Goal: Navigation & Orientation: Go to known website

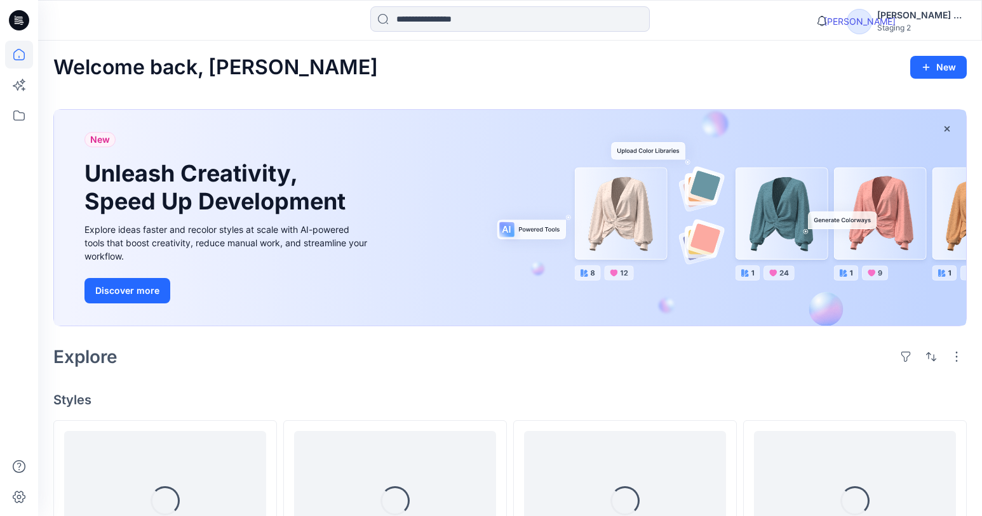
click at [937, 25] on div "Staging 2" at bounding box center [921, 28] width 89 height 10
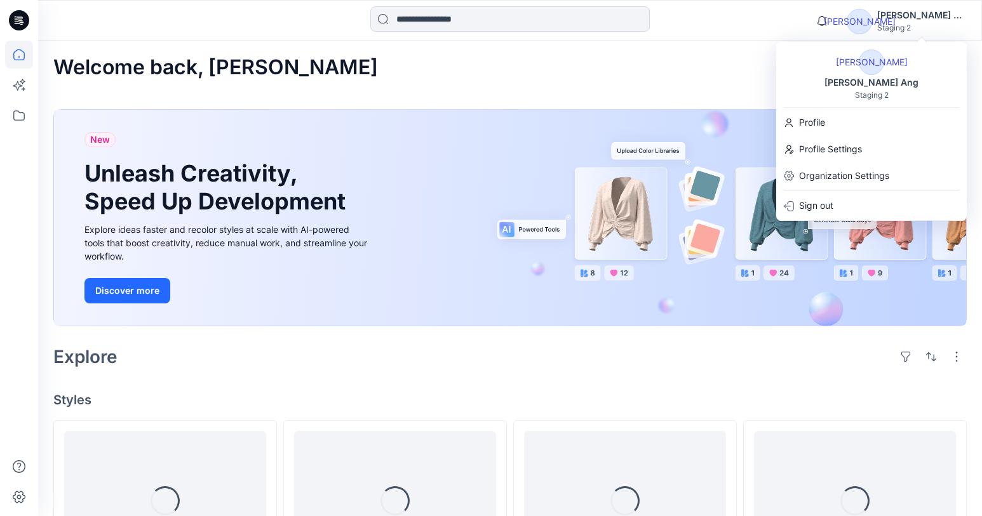
click at [874, 197] on div "Sign out" at bounding box center [871, 206] width 185 height 24
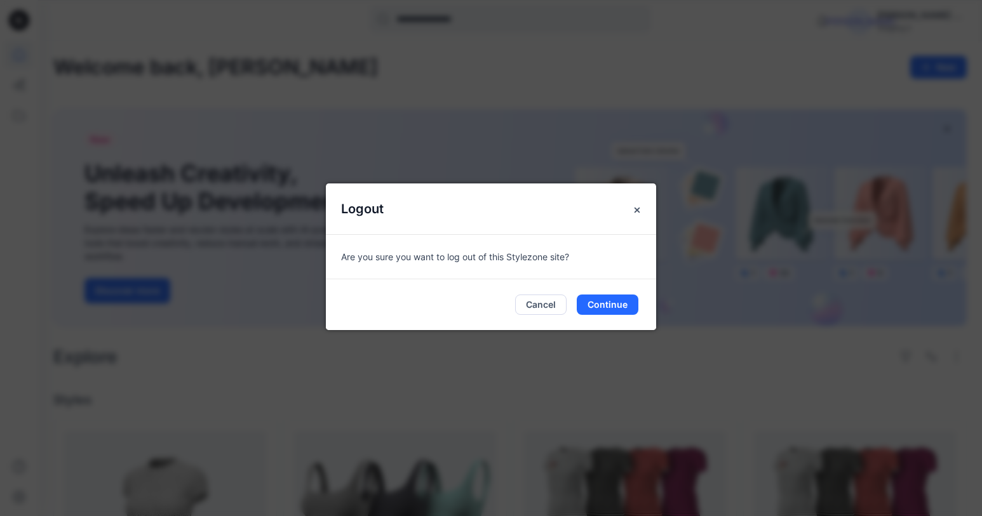
click at [624, 302] on button "Continue" at bounding box center [608, 305] width 62 height 20
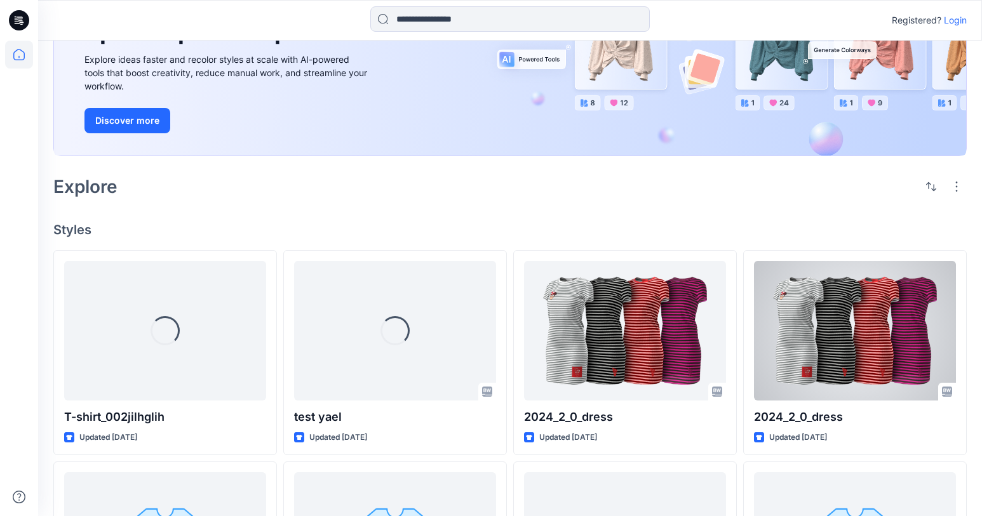
scroll to position [128, 0]
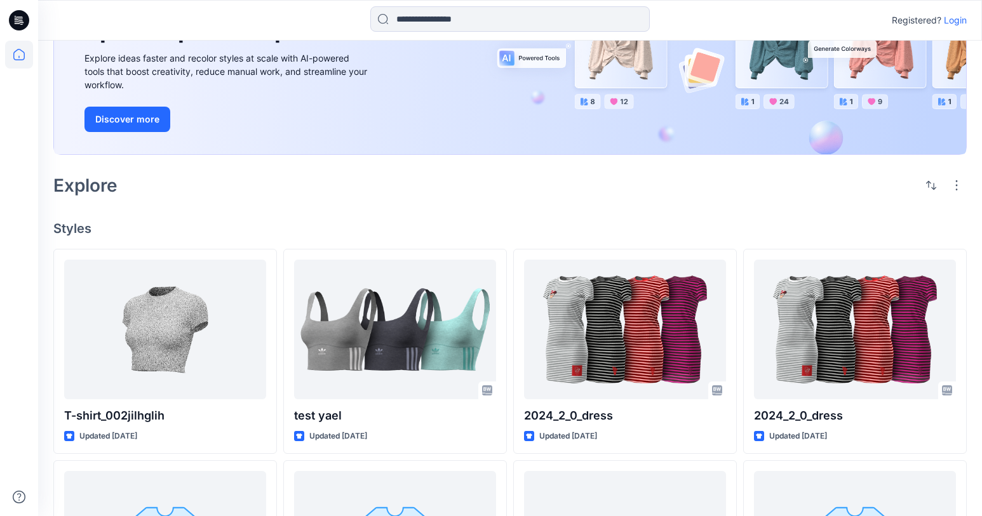
click at [956, 190] on icon "button" at bounding box center [957, 185] width 2 height 10
click at [747, 178] on div "Explore" at bounding box center [509, 185] width 913 height 30
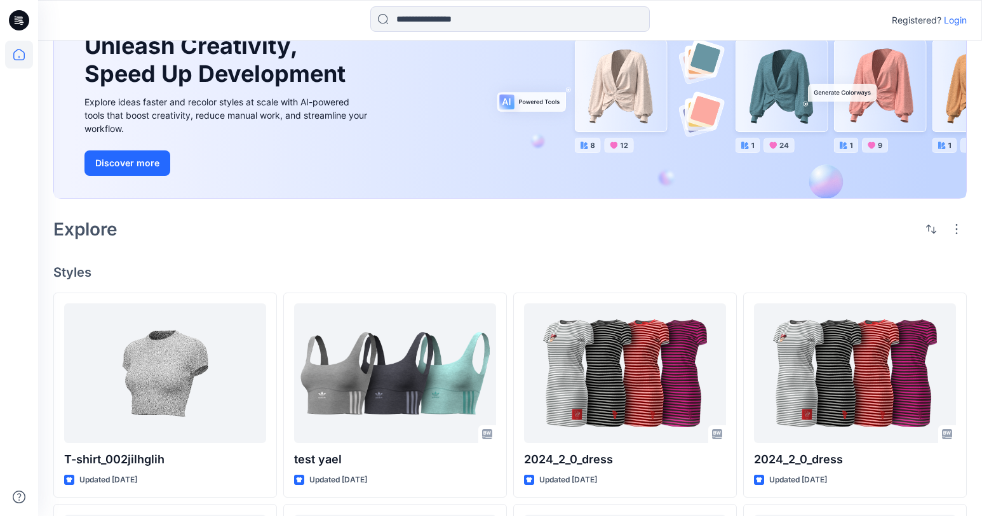
scroll to position [173, 0]
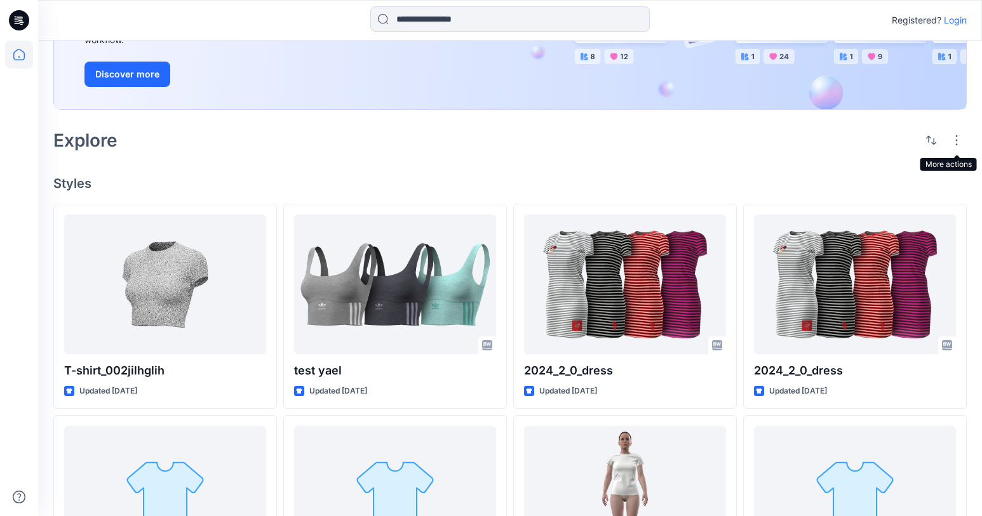
click at [953, 140] on icon "button" at bounding box center [956, 140] width 10 height 10
click at [940, 19] on p "Registered?" at bounding box center [917, 20] width 50 height 15
click at [947, 19] on p "Login" at bounding box center [955, 20] width 23 height 15
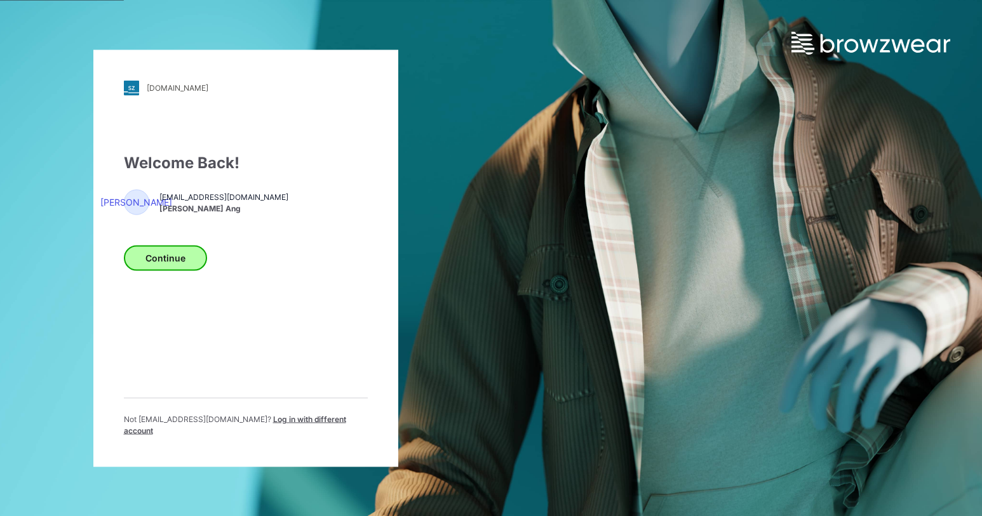
click at [165, 263] on button "Continue" at bounding box center [165, 257] width 83 height 25
